Goal: Book appointment/travel/reservation

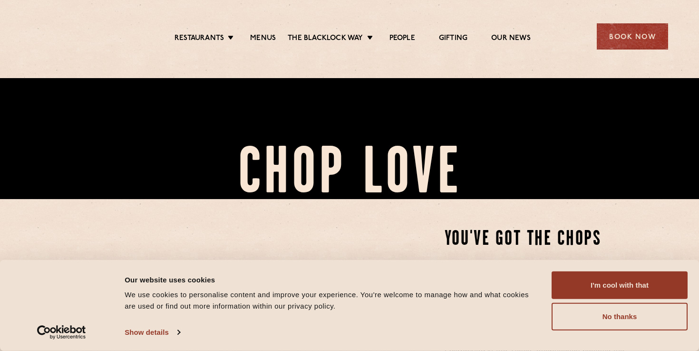
scroll to position [413, 0]
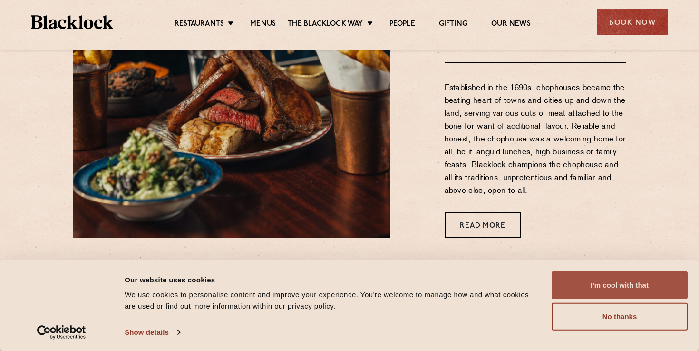
click at [628, 271] on button "I'm cool with that" at bounding box center [620, 285] width 136 height 28
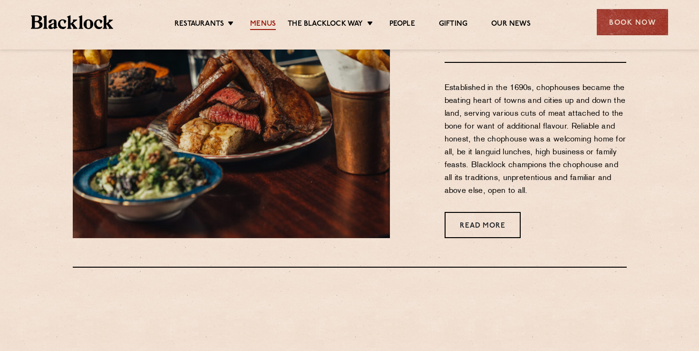
click at [261, 28] on link "Menus" at bounding box center [263, 25] width 26 height 10
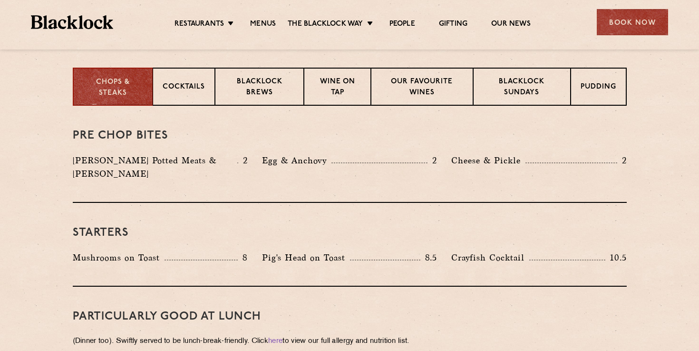
scroll to position [372, 0]
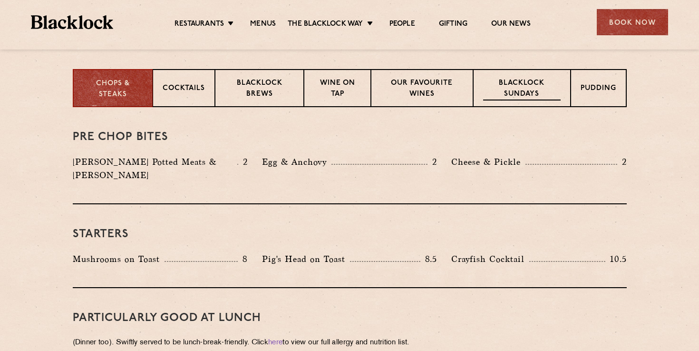
click at [541, 89] on p "Blacklock Sundays" at bounding box center [521, 89] width 77 height 22
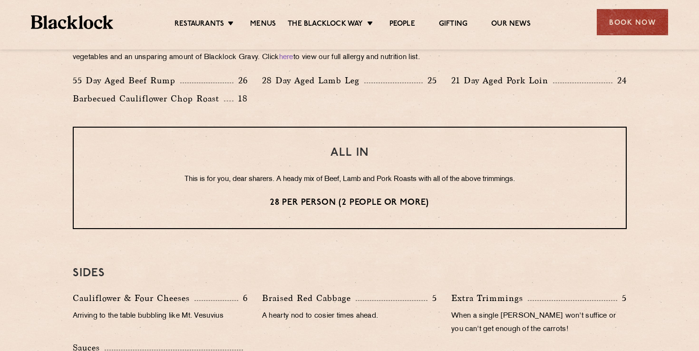
scroll to position [743, 0]
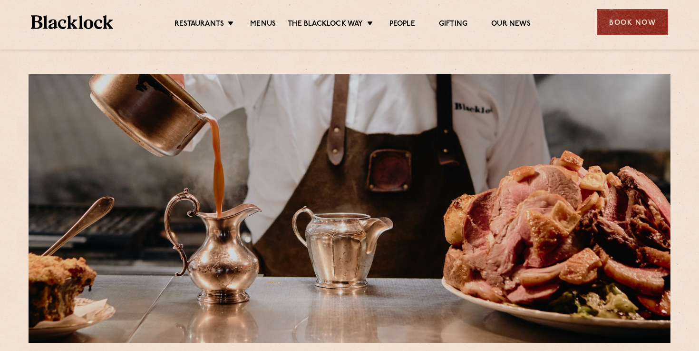
click at [619, 23] on div "Book Now" at bounding box center [632, 22] width 71 height 26
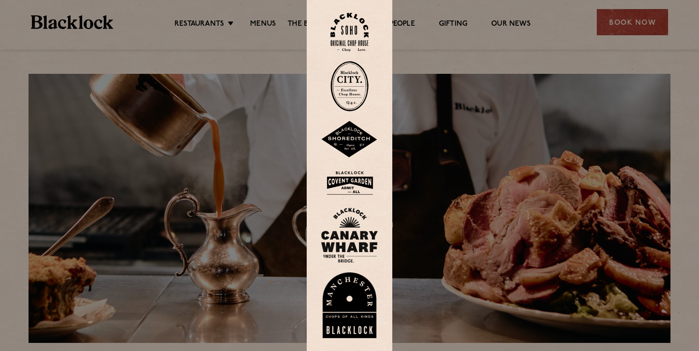
click at [347, 135] on img at bounding box center [349, 139] width 57 height 37
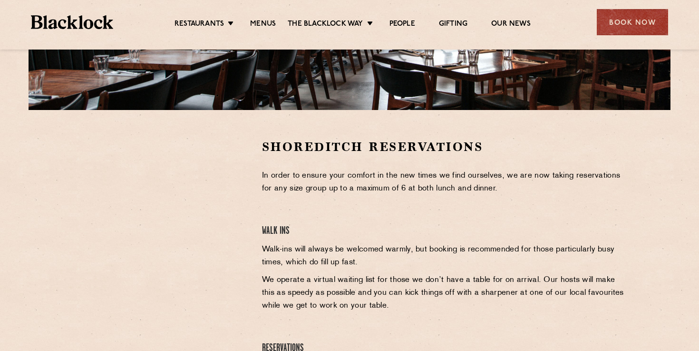
scroll to position [233, 0]
click at [301, 262] on p "Walk-ins will always be welcomed warmly, but booking is recommended for those p…" at bounding box center [444, 256] width 365 height 26
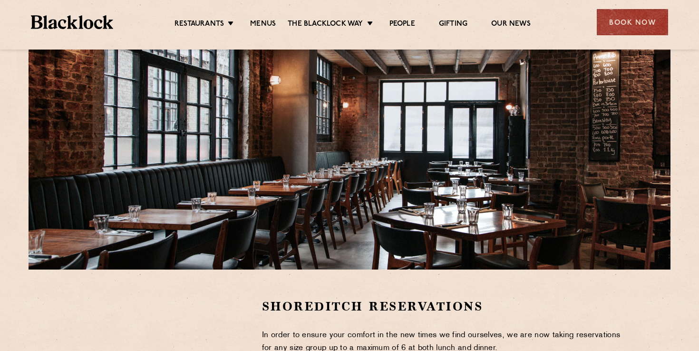
scroll to position [0, 0]
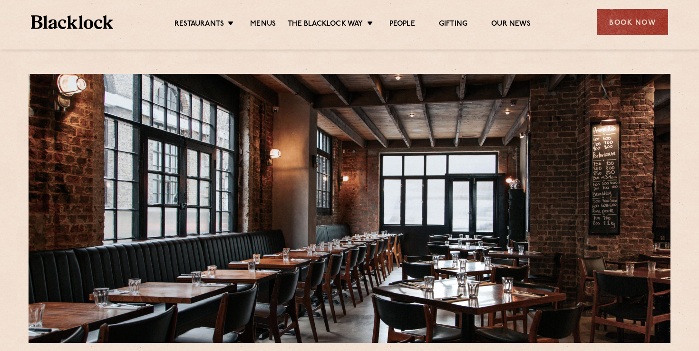
click at [95, 19] on img at bounding box center [72, 22] width 82 height 14
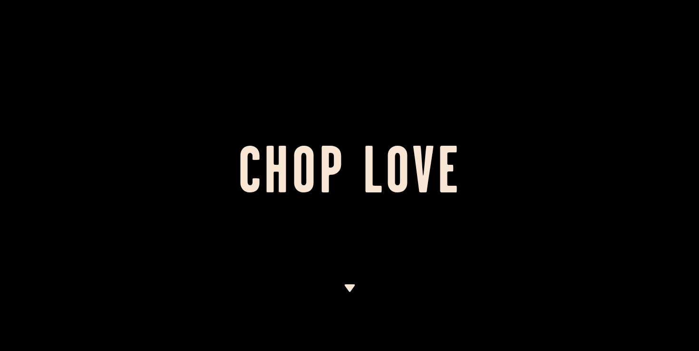
click at [585, 82] on div at bounding box center [349, 175] width 699 height 351
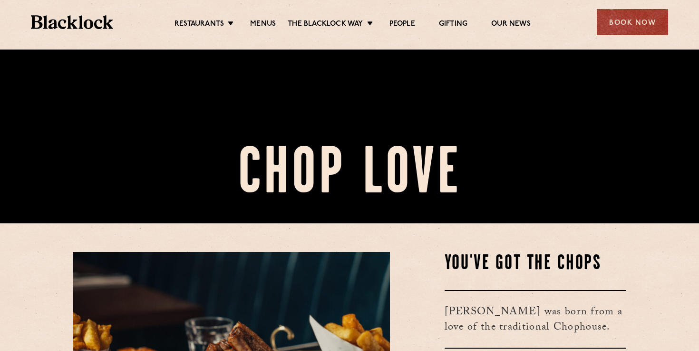
scroll to position [152, 0]
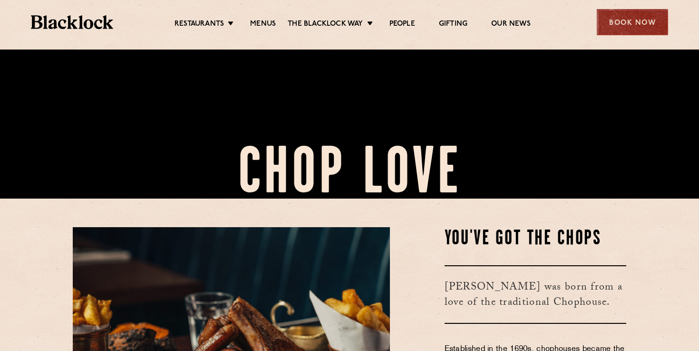
click at [630, 23] on div "Book Now" at bounding box center [632, 22] width 71 height 26
